Goal: Task Accomplishment & Management: Use online tool/utility

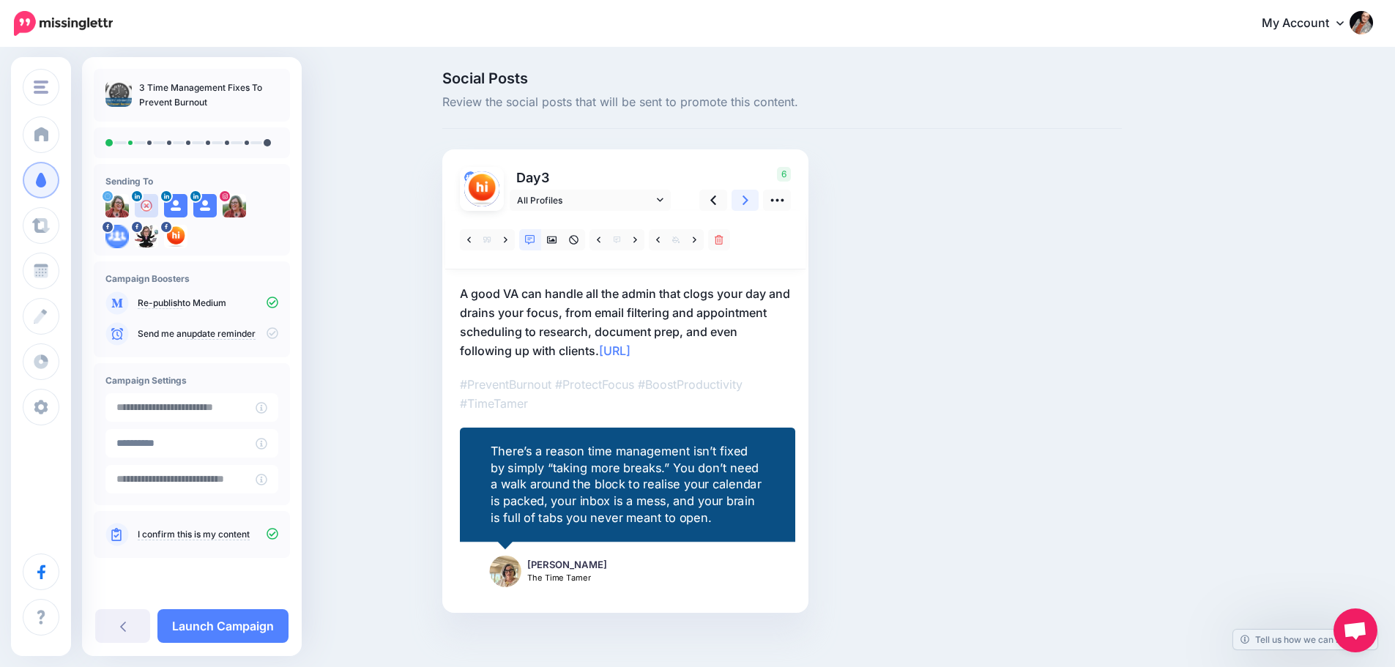
click at [745, 198] on link at bounding box center [745, 200] width 28 height 21
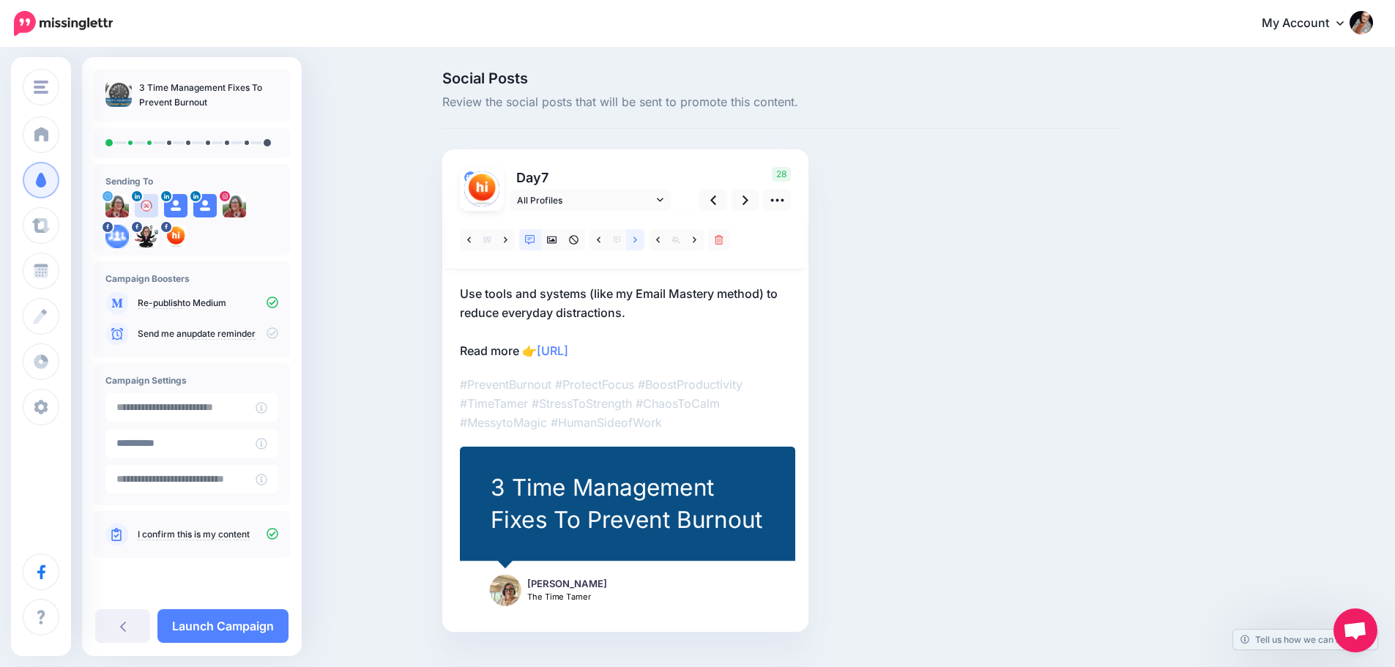
click at [638, 236] on link at bounding box center [635, 239] width 18 height 21
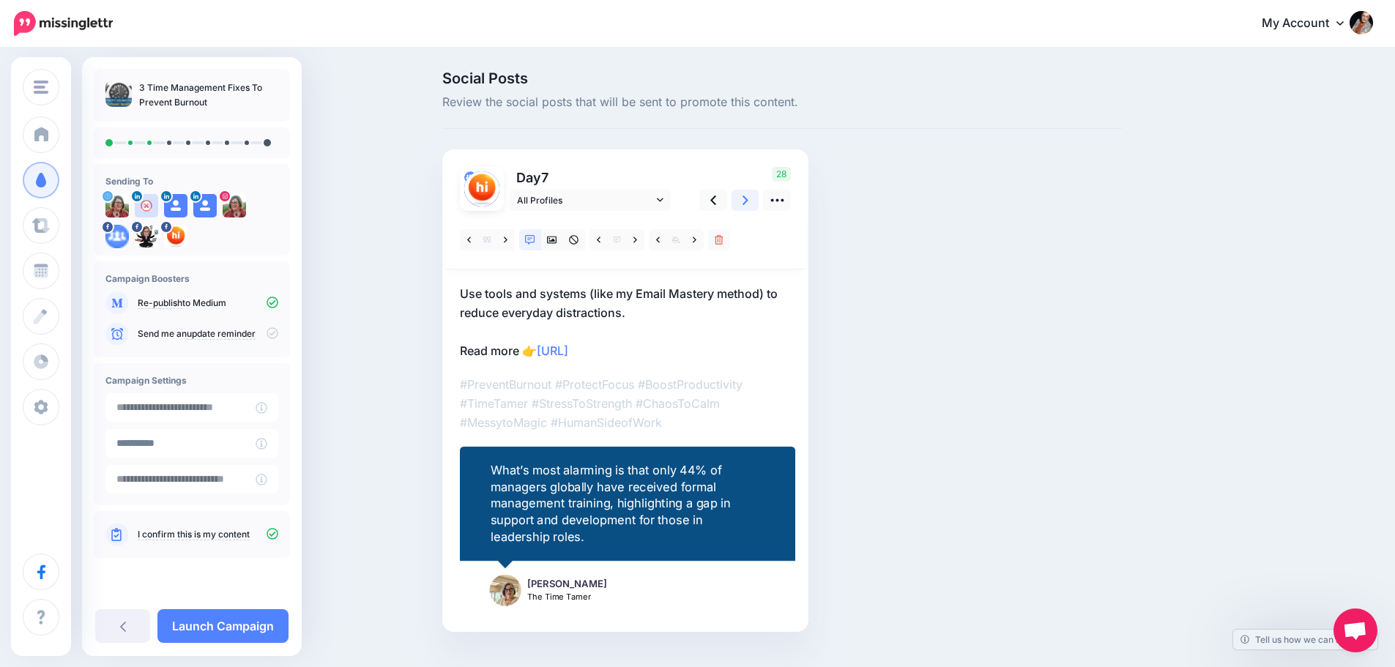
click at [745, 196] on link at bounding box center [745, 200] width 28 height 21
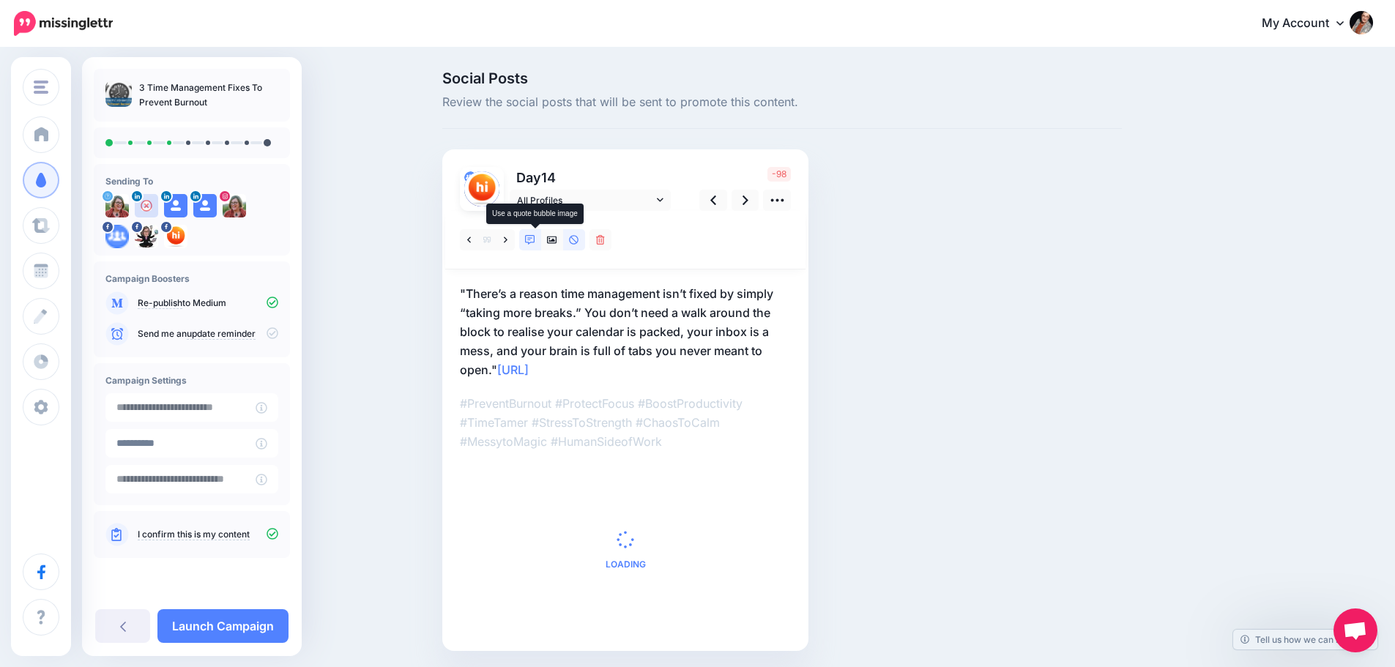
click at [535, 243] on icon at bounding box center [530, 240] width 10 height 10
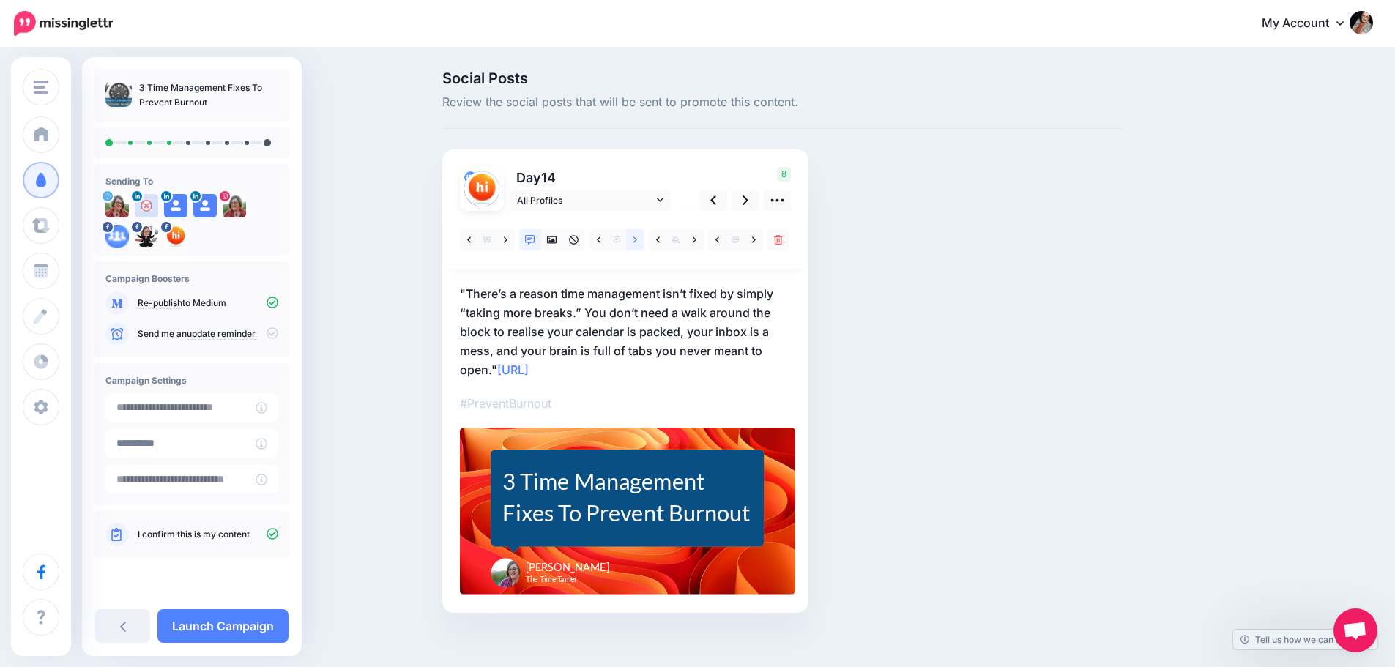
click at [644, 239] on link at bounding box center [635, 239] width 18 height 21
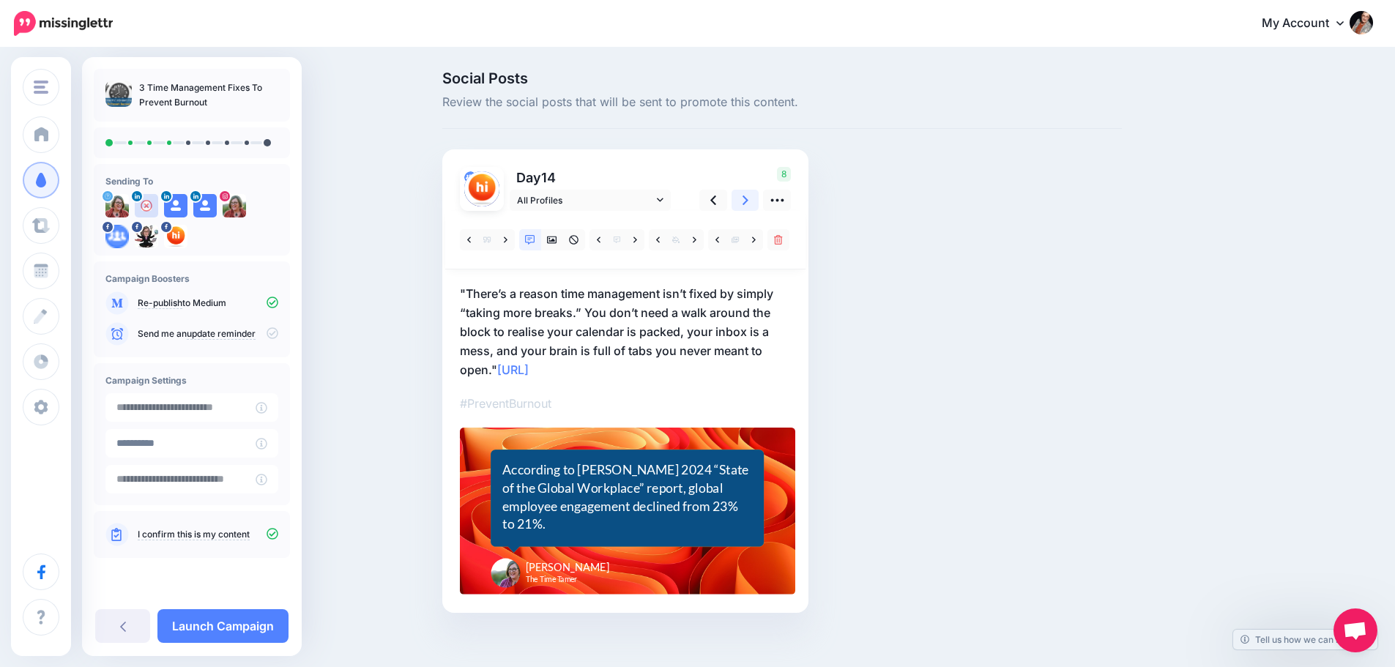
click at [756, 203] on link at bounding box center [745, 200] width 28 height 21
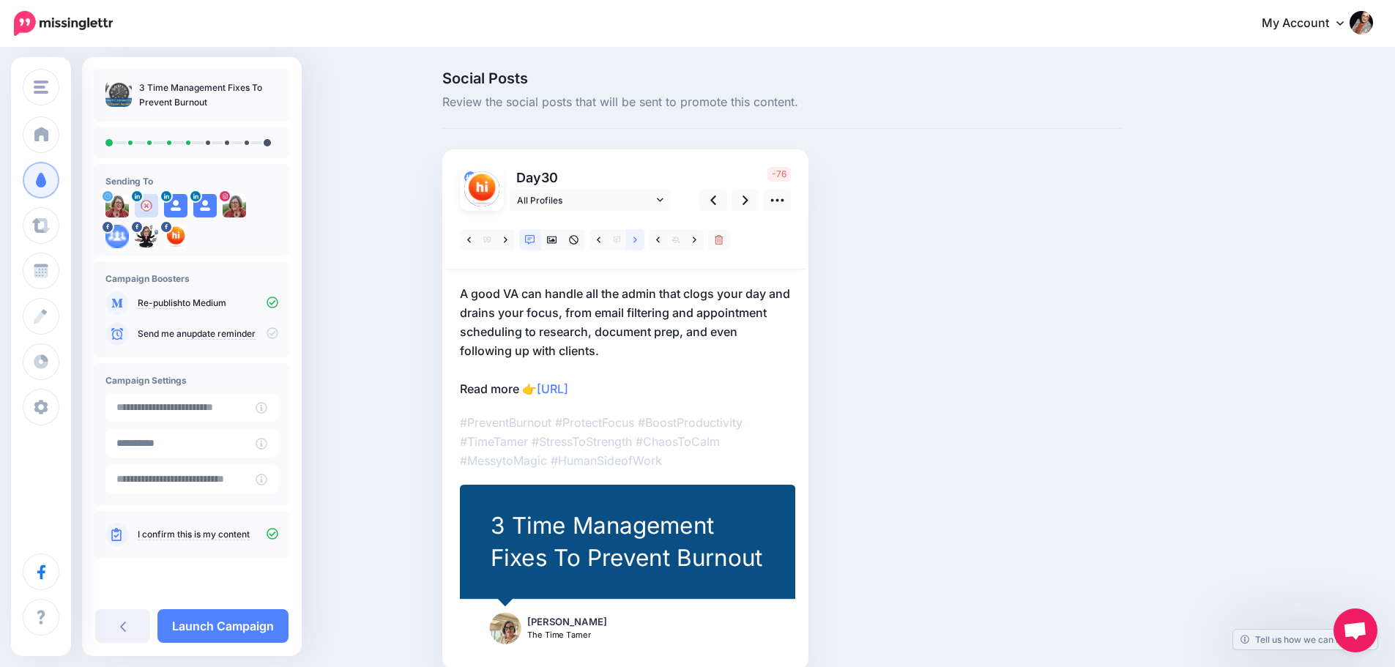
click at [637, 245] on icon at bounding box center [635, 240] width 4 height 10
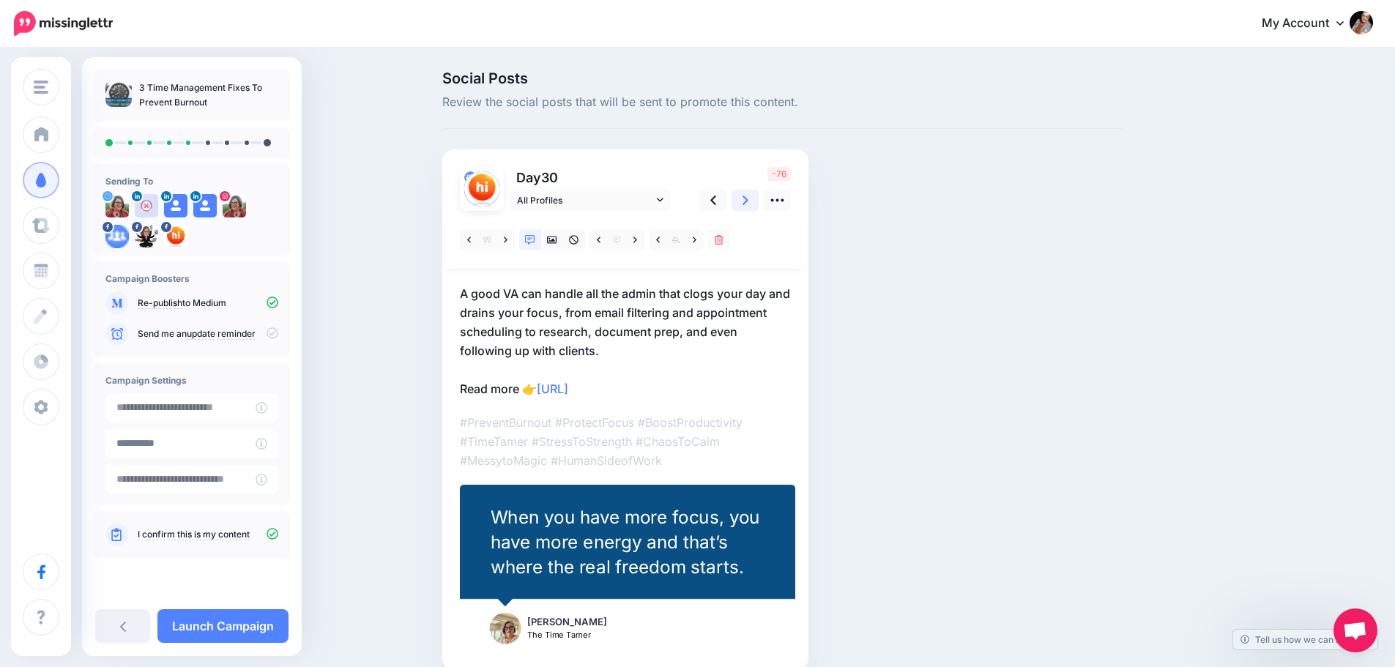
click at [748, 204] on icon at bounding box center [745, 200] width 6 height 15
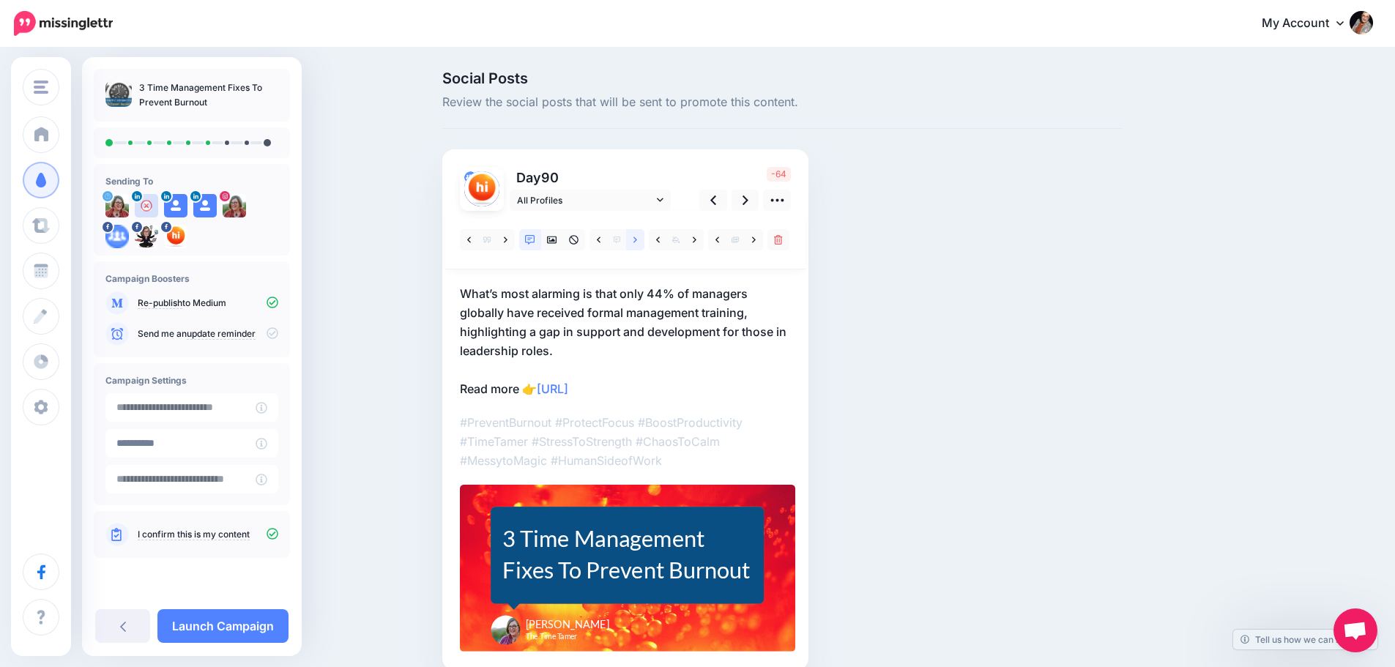
click at [637, 242] on icon at bounding box center [635, 240] width 4 height 10
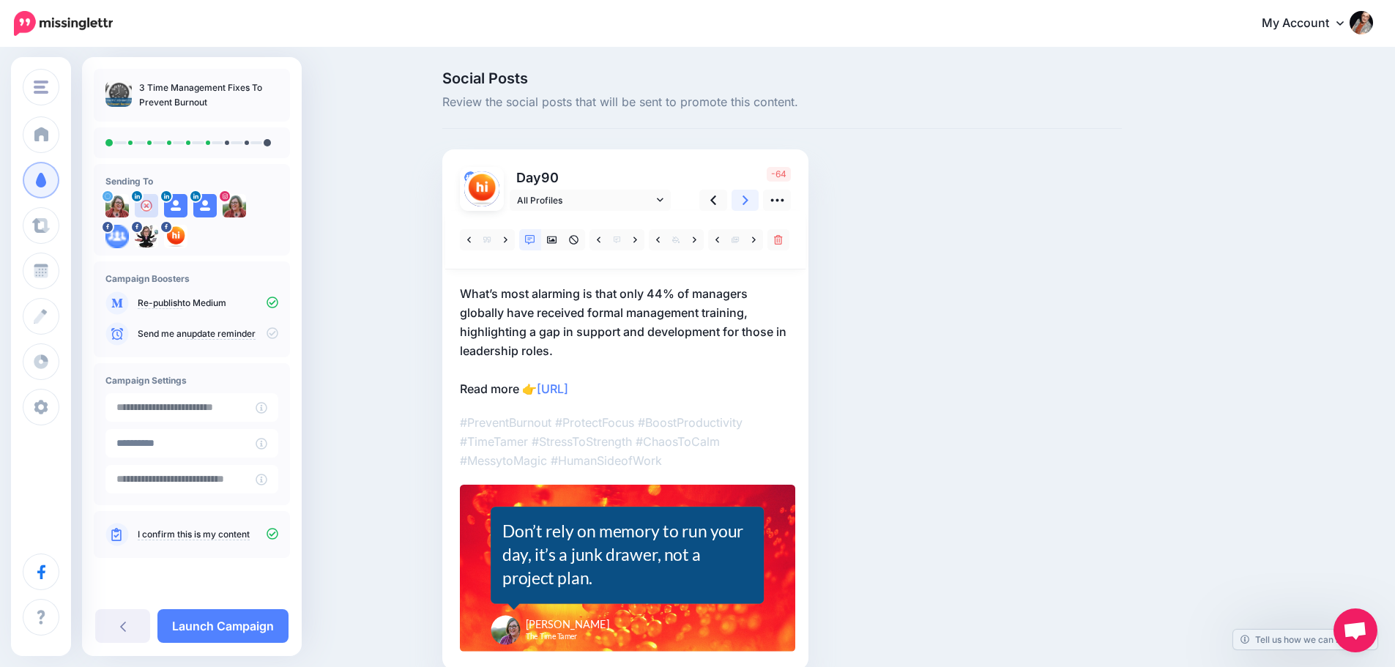
click at [746, 202] on link at bounding box center [745, 200] width 28 height 21
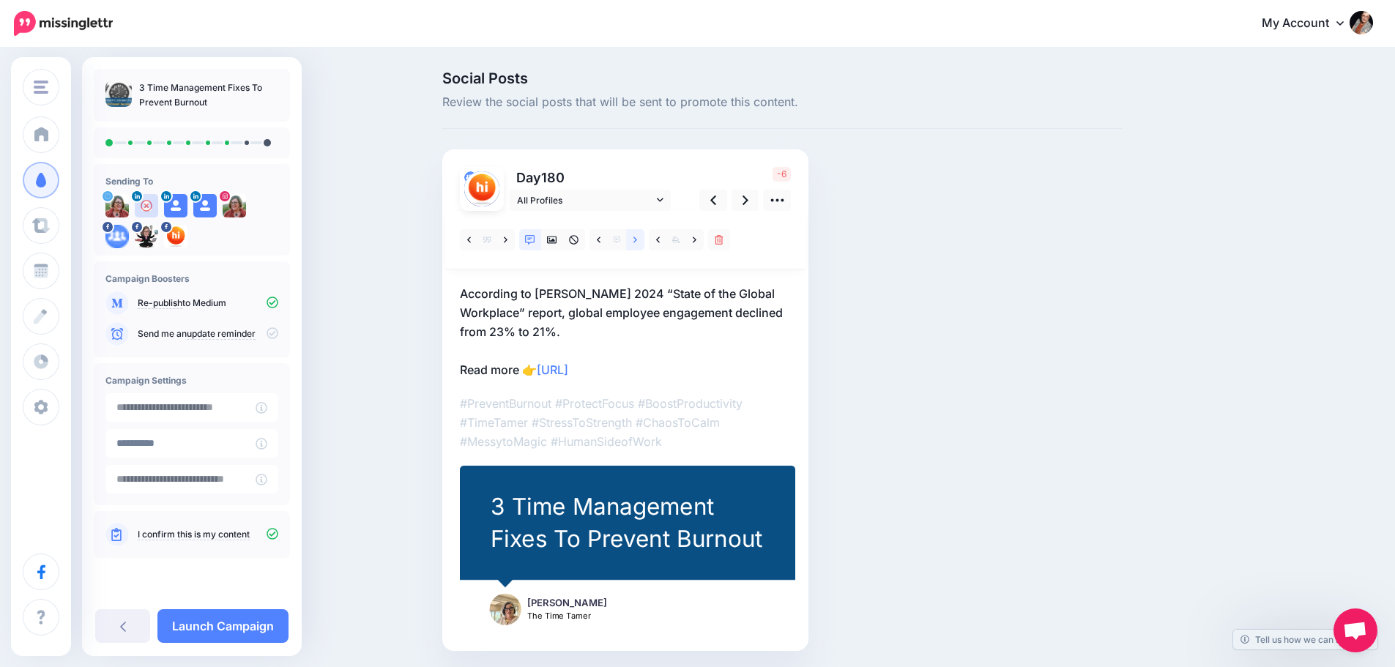
click at [633, 242] on link at bounding box center [635, 239] width 18 height 21
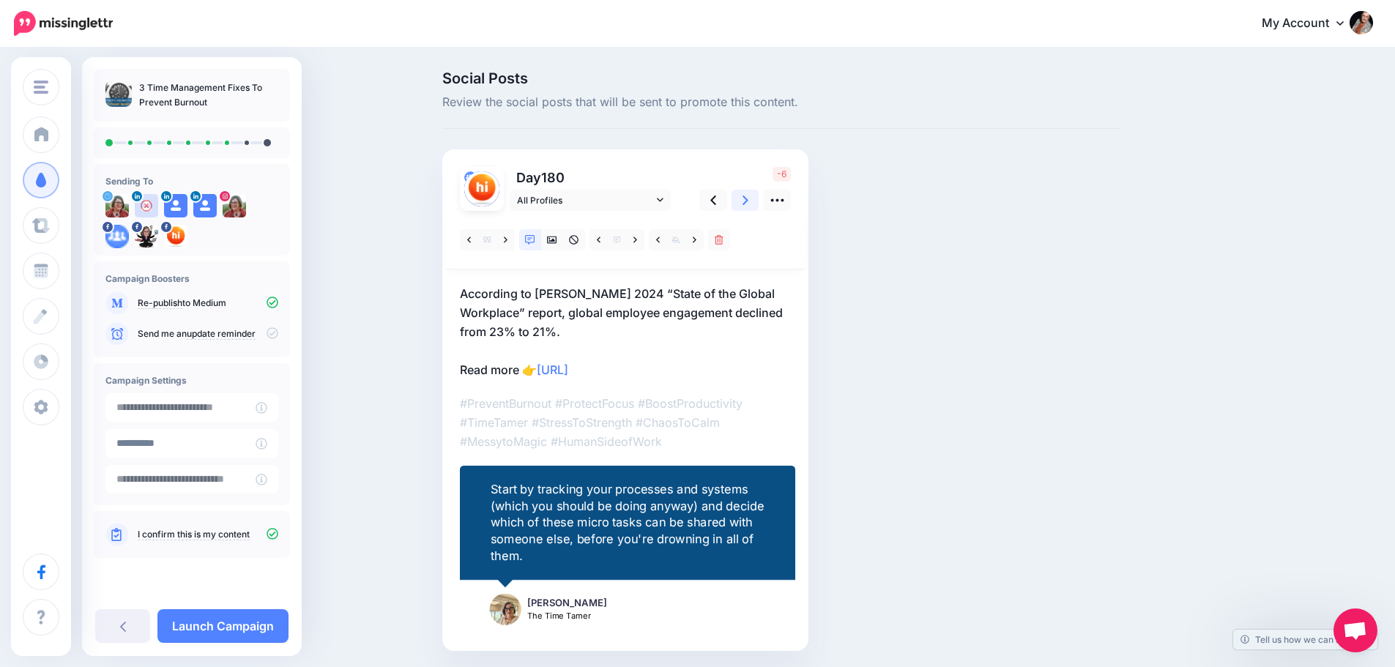
click at [748, 198] on icon at bounding box center [745, 200] width 6 height 15
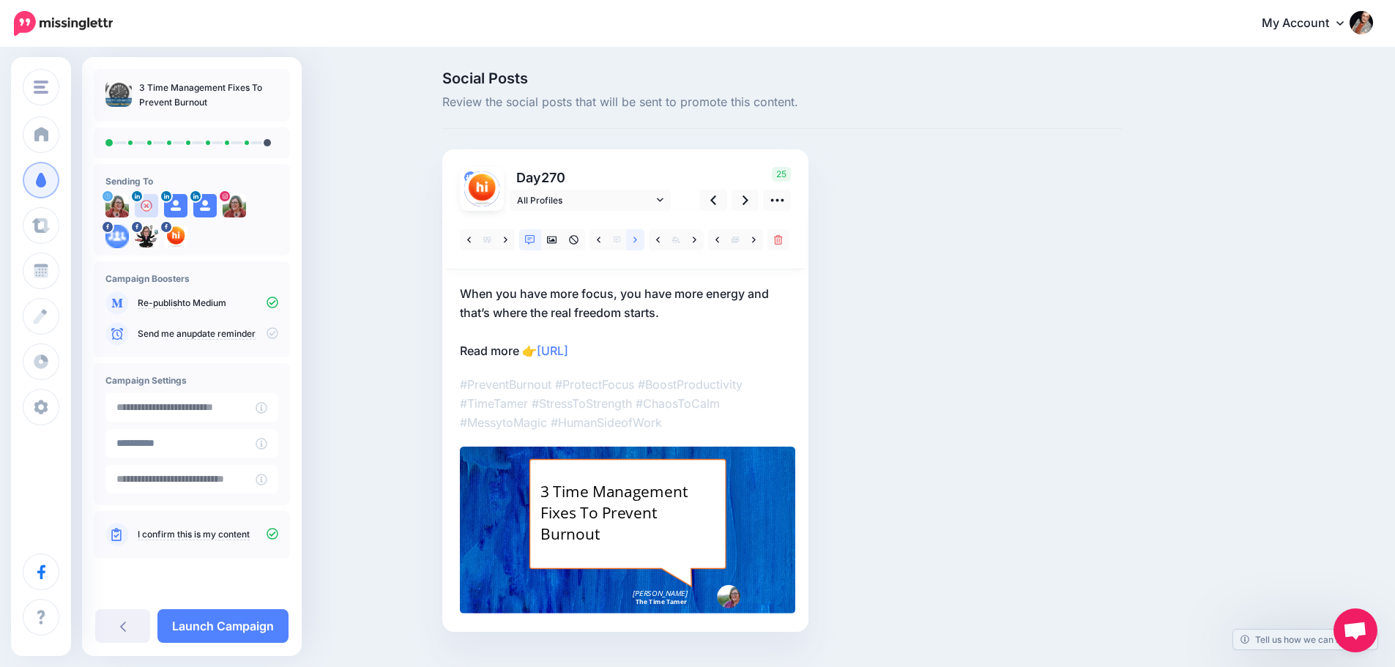
click at [639, 246] on link at bounding box center [635, 239] width 18 height 21
click at [748, 201] on icon at bounding box center [745, 200] width 6 height 15
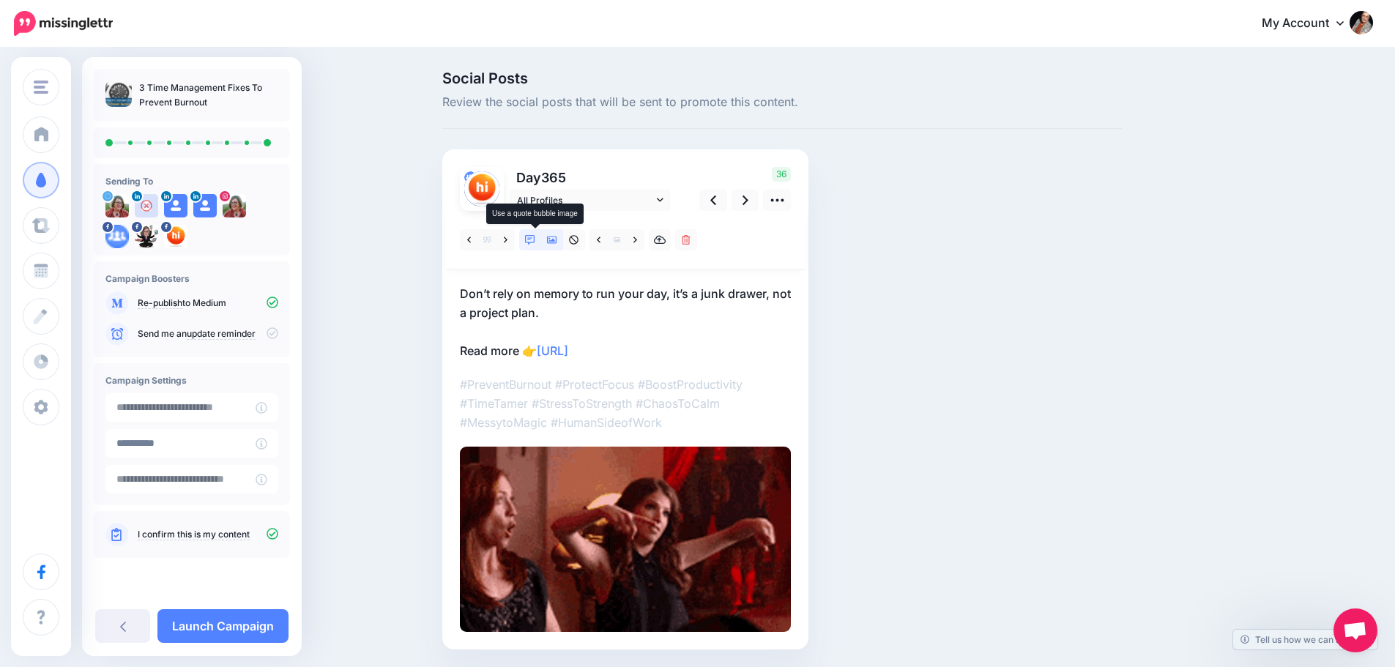
click at [535, 242] on icon at bounding box center [530, 240] width 10 height 10
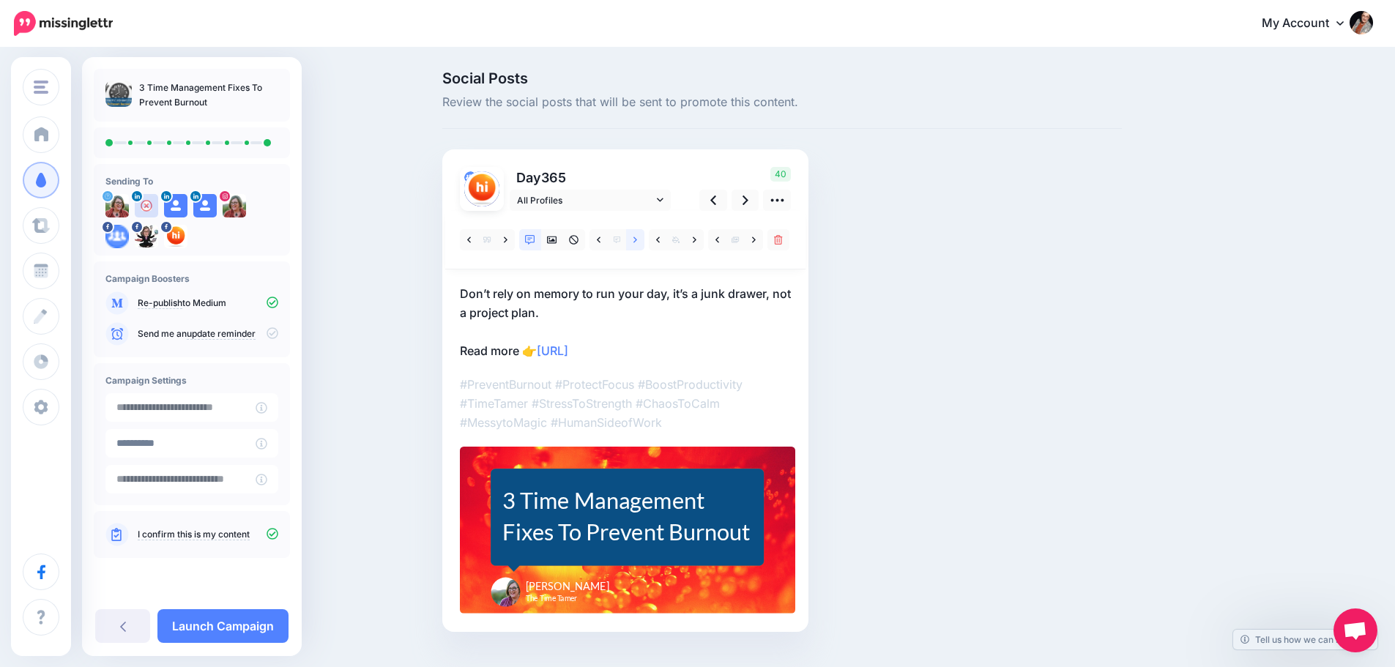
click at [643, 242] on link at bounding box center [635, 239] width 18 height 21
click at [626, 200] on span "All Profiles" at bounding box center [585, 200] width 136 height 15
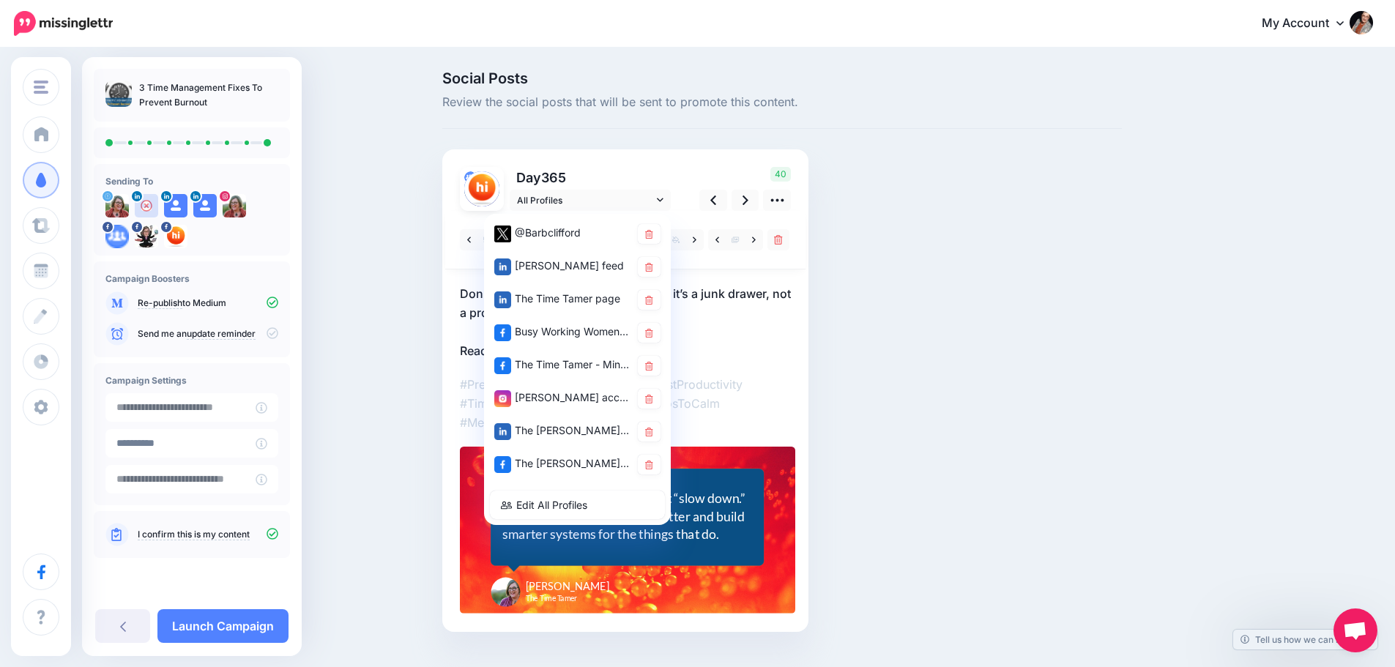
click at [710, 163] on div "Day 365" at bounding box center [625, 390] width 366 height 482
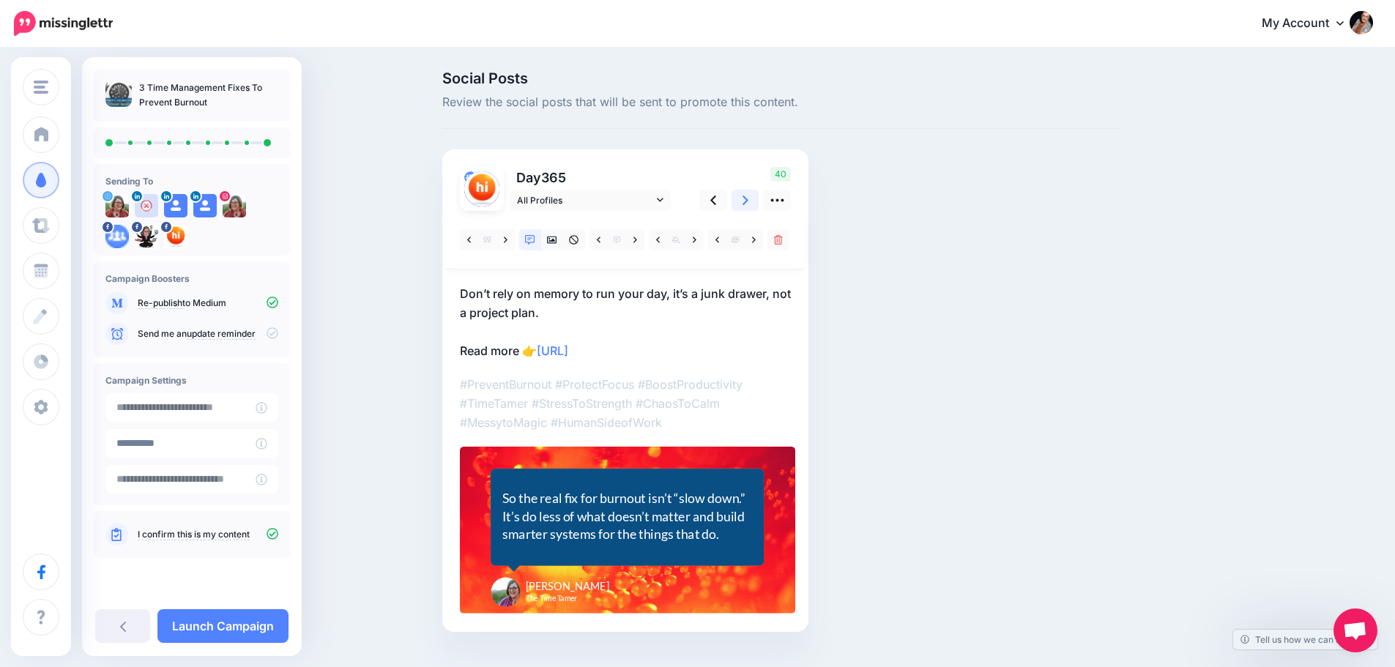
click at [748, 201] on icon at bounding box center [745, 200] width 6 height 15
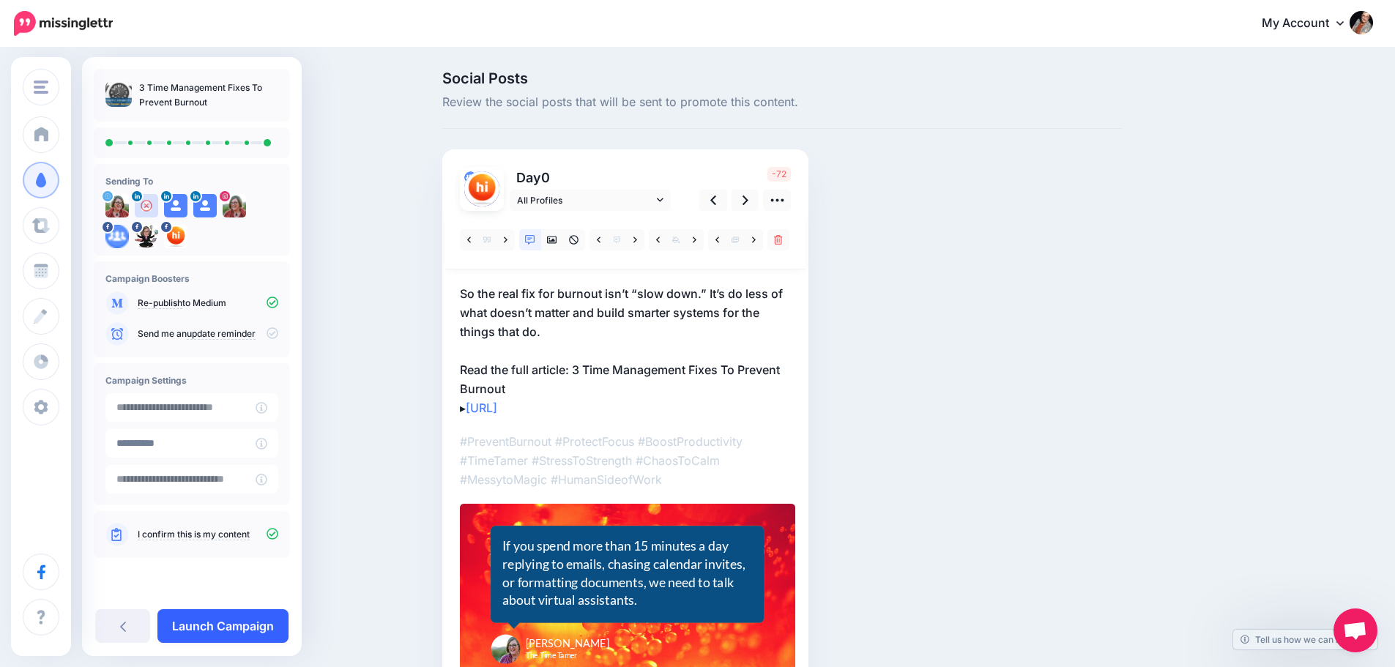
click at [192, 630] on link "Launch Campaign" at bounding box center [222, 626] width 131 height 34
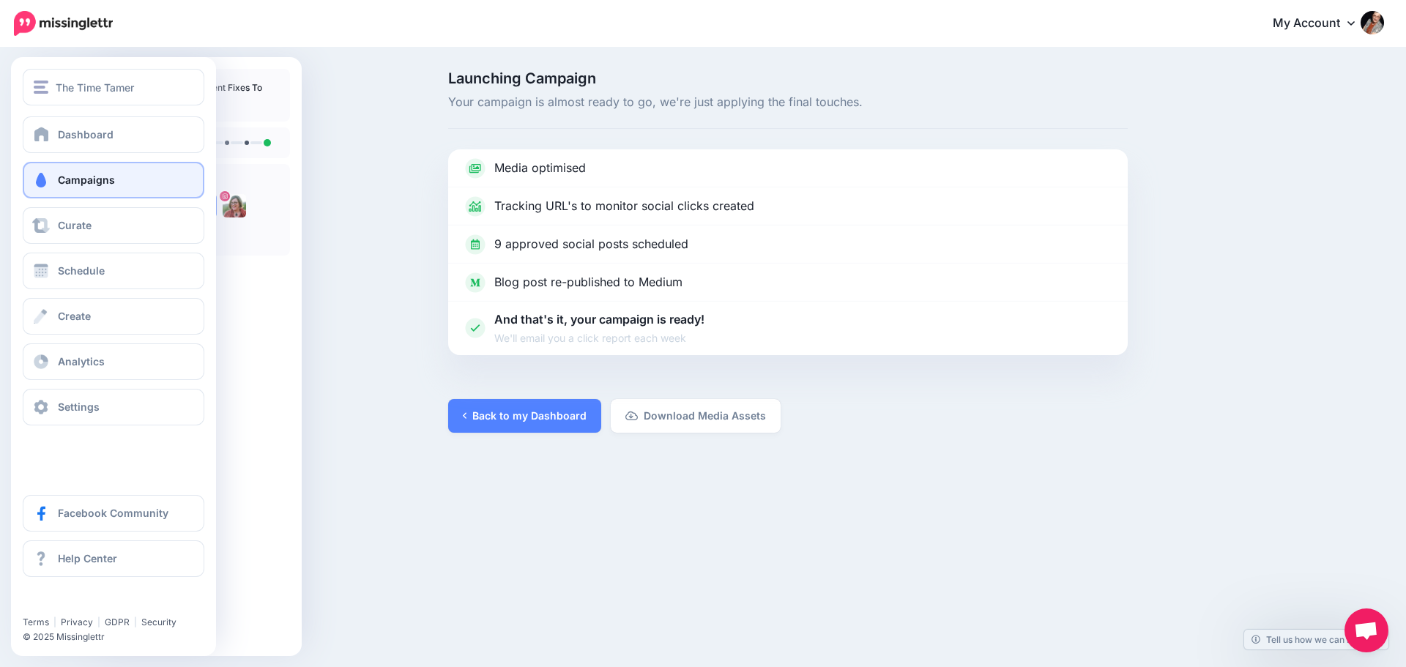
click at [125, 175] on link "Campaigns" at bounding box center [114, 180] width 182 height 37
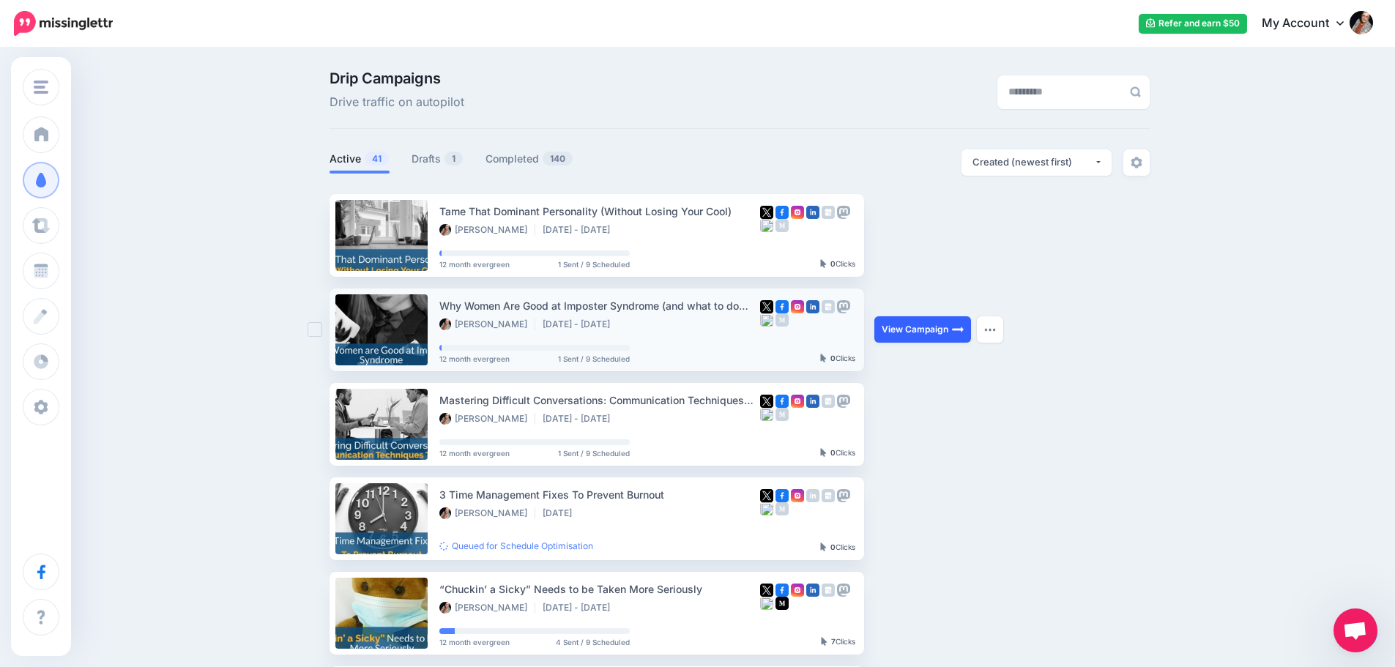
click at [931, 336] on link "View Campaign" at bounding box center [922, 329] width 97 height 26
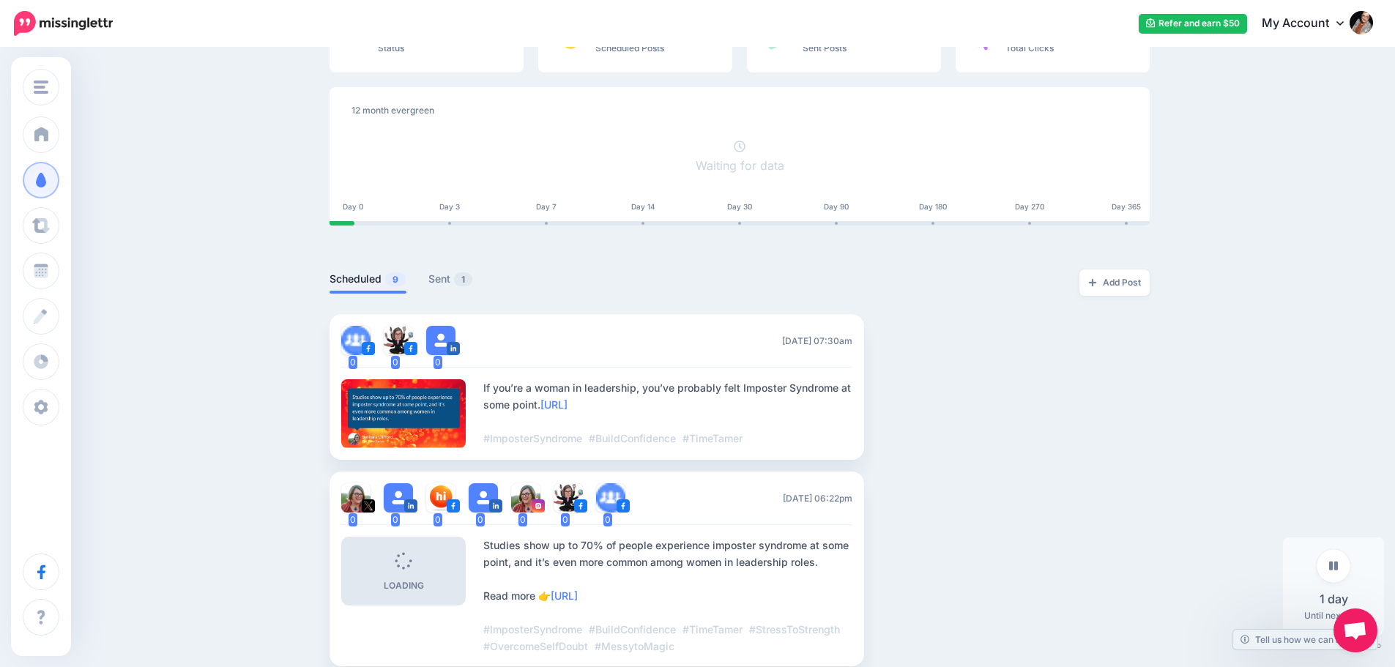
scroll to position [146, 0]
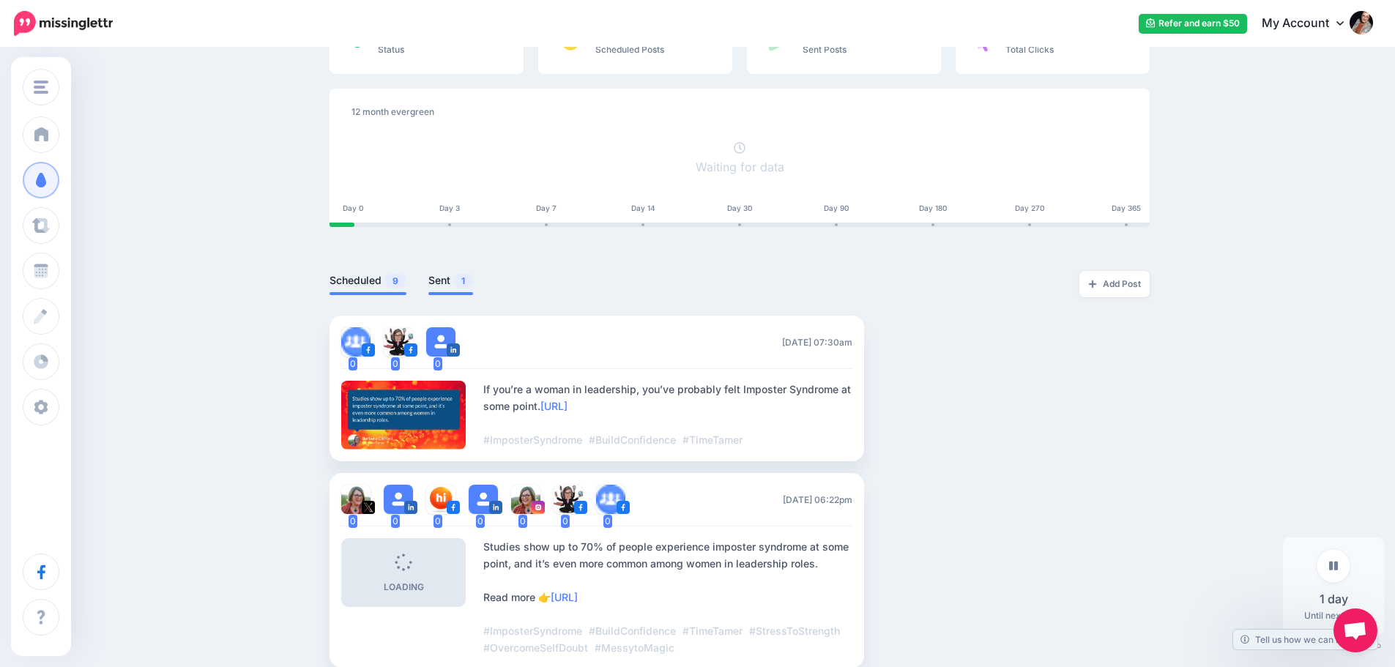
click at [447, 286] on link "Sent 1" at bounding box center [450, 281] width 45 height 18
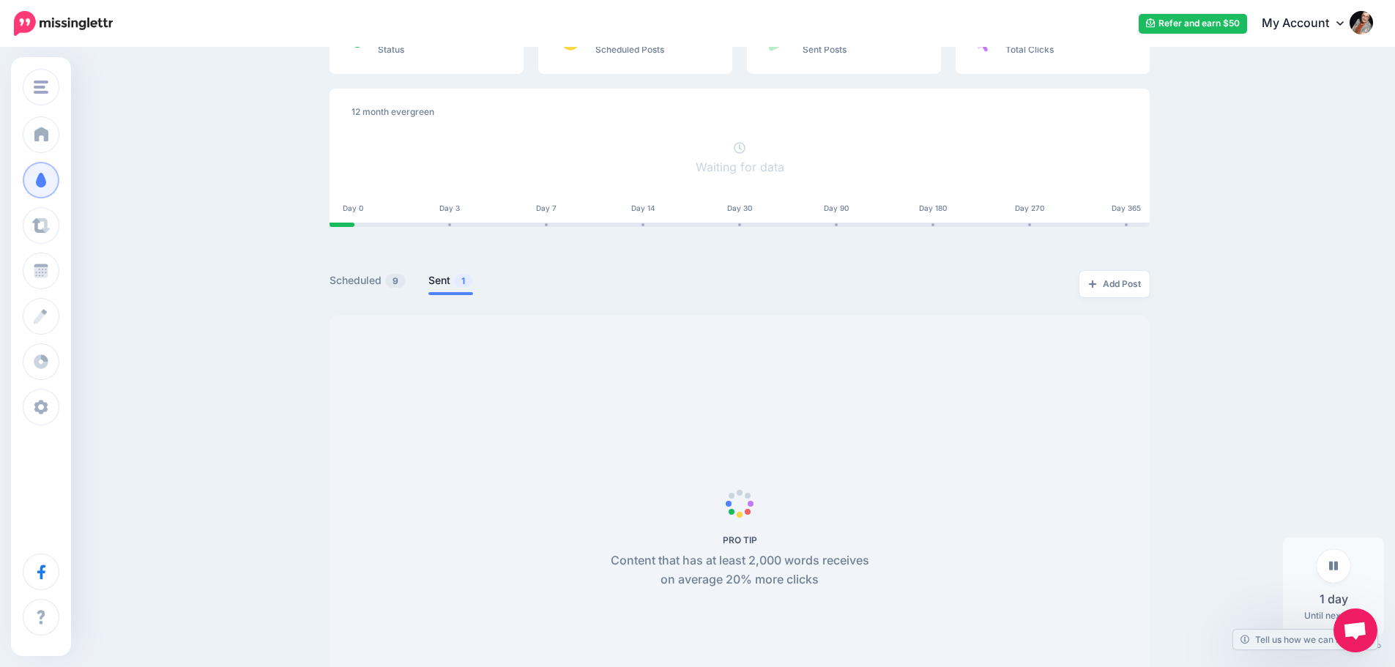
scroll to position [88, 0]
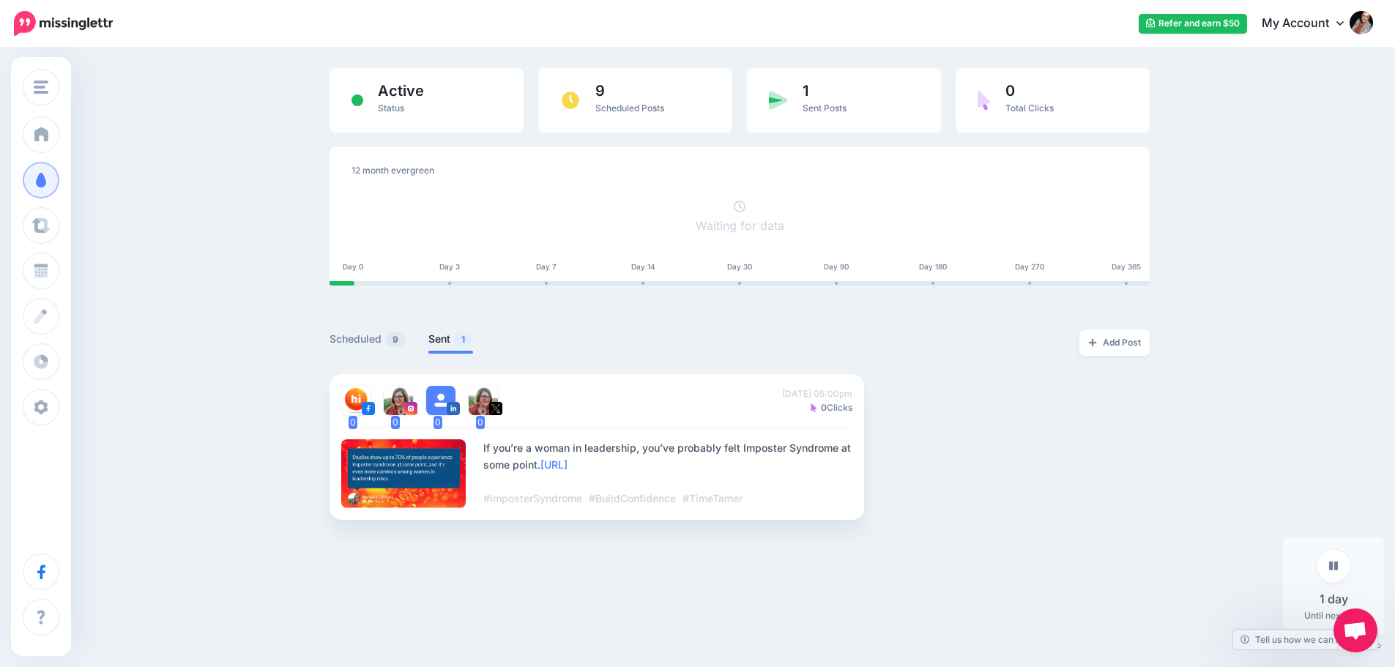
click at [208, 177] on div "Why Women Are Good at Imposter Syndrome (and what to do about it) Barbara Cliff…" at bounding box center [697, 257] width 1395 height 592
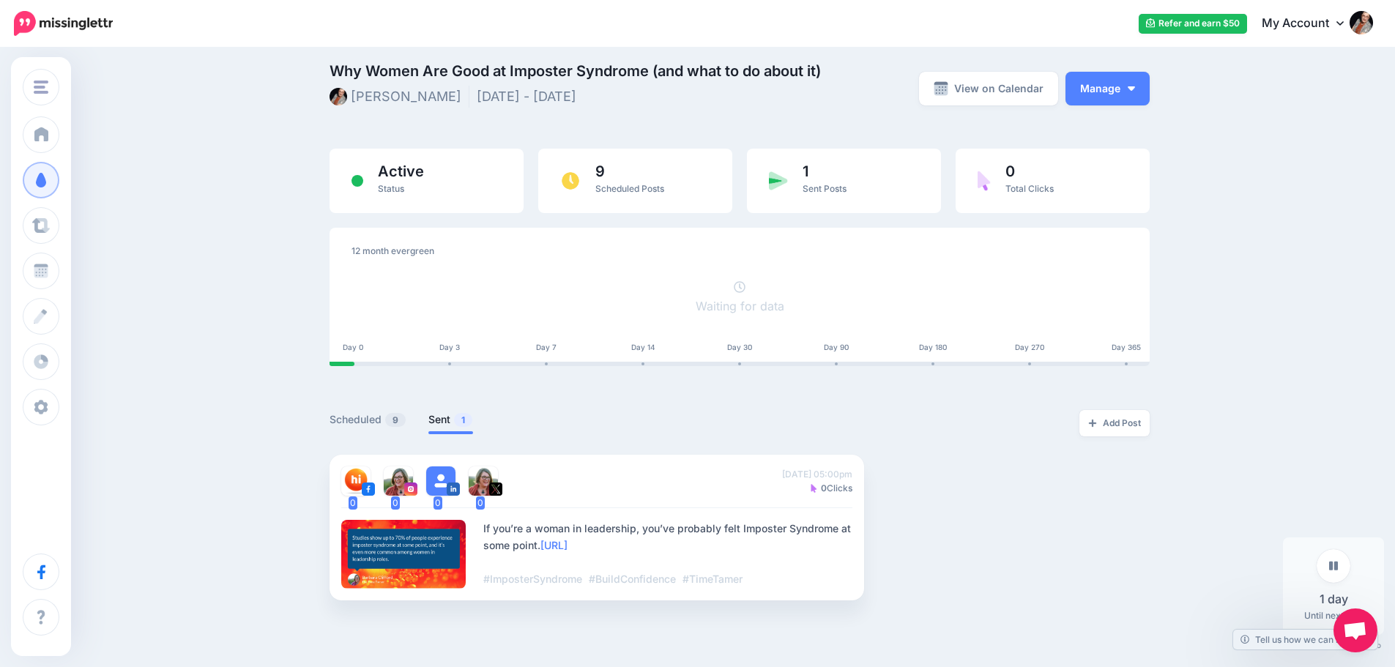
scroll to position [0, 0]
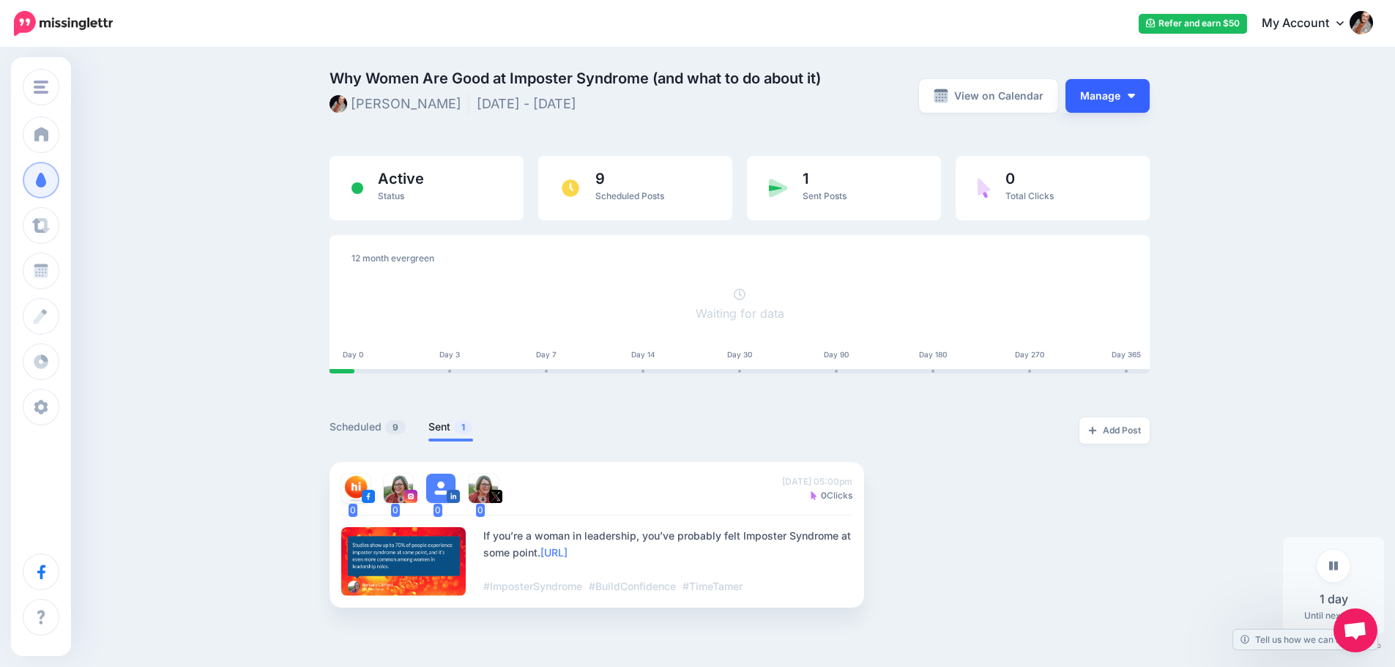
click at [1114, 100] on button "Manage" at bounding box center [1107, 96] width 84 height 34
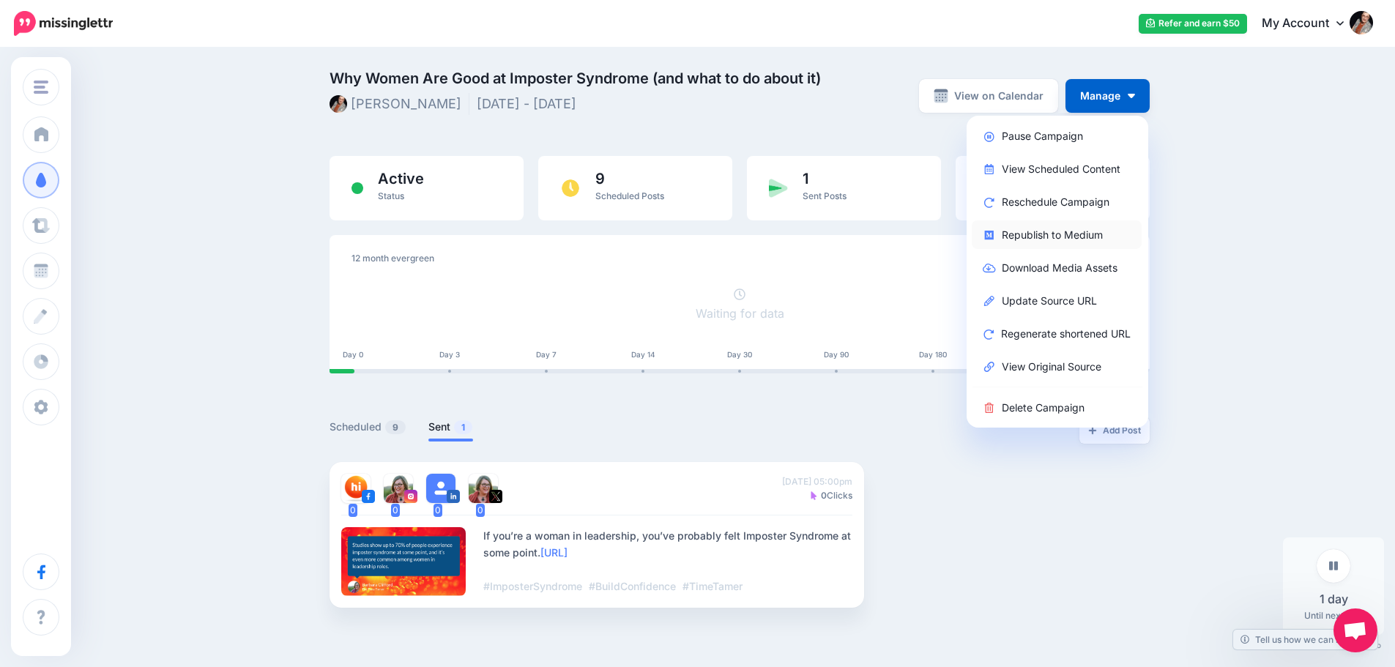
click at [1053, 239] on link "Republish to Medium" at bounding box center [1057, 234] width 170 height 29
